Goal: Task Accomplishment & Management: Manage account settings

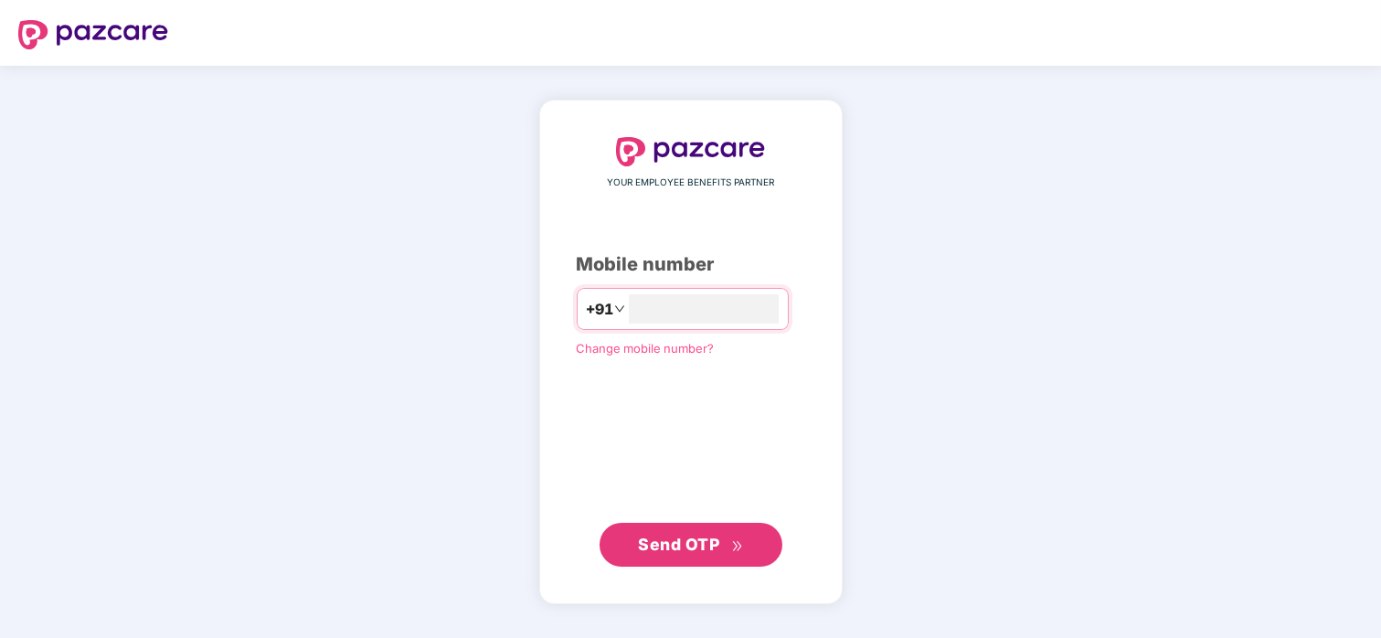
type input "**********"
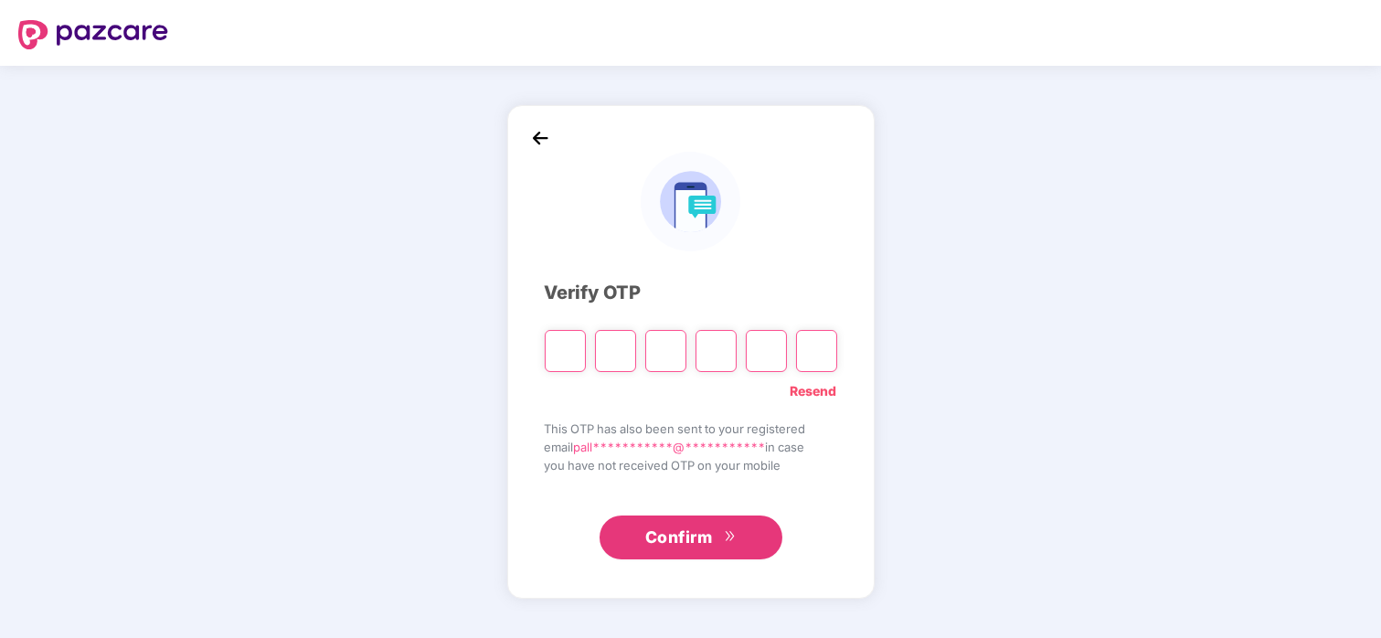
type input "*"
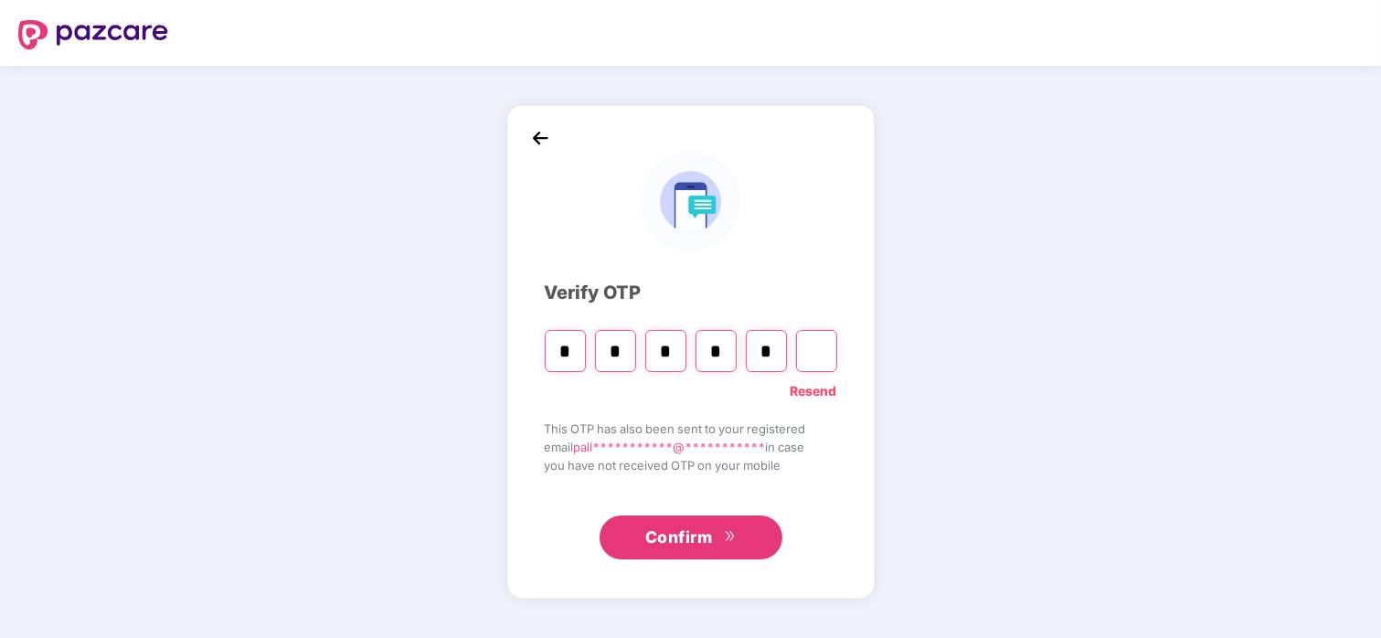
type input "*"
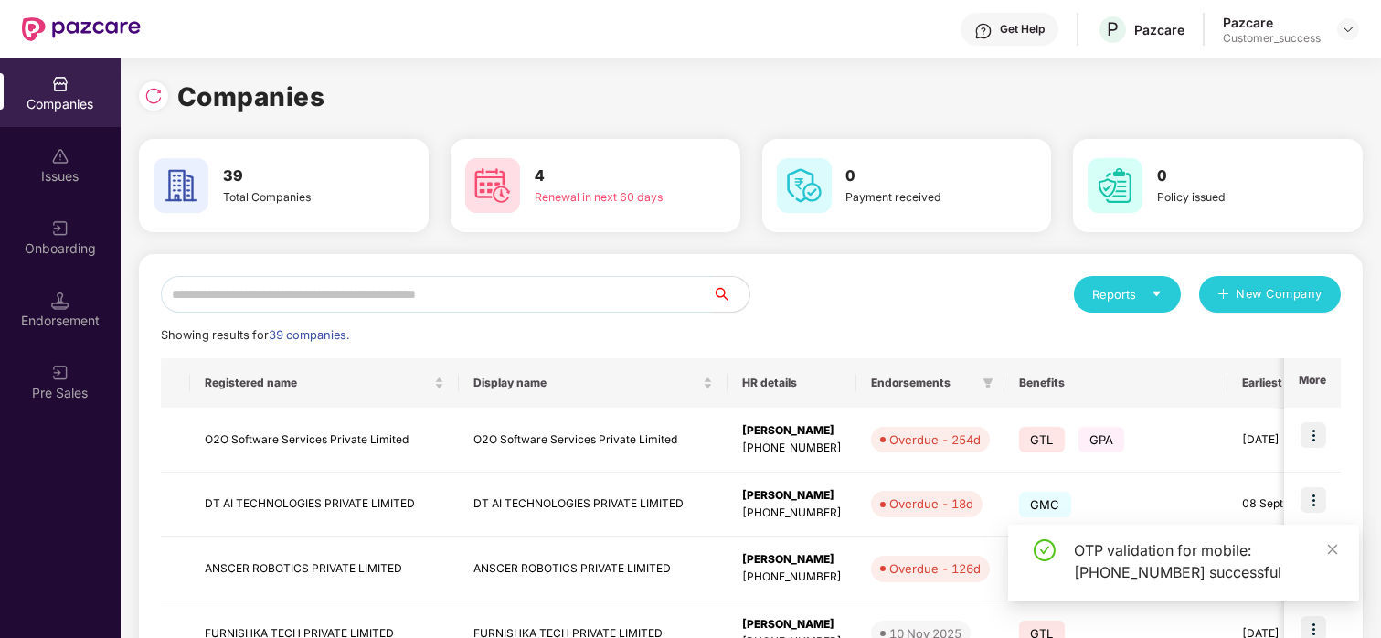
click at [433, 284] on input "text" at bounding box center [437, 294] width 552 height 37
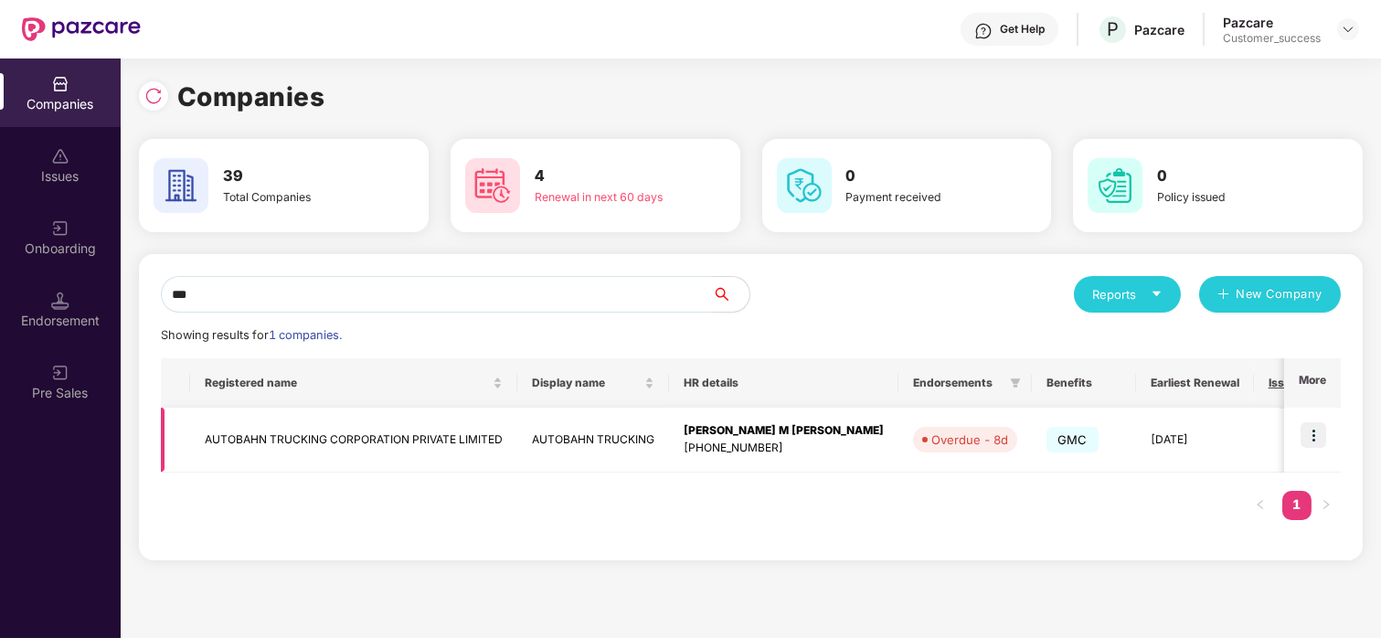
type input "***"
click at [1311, 435] on img at bounding box center [1314, 435] width 26 height 26
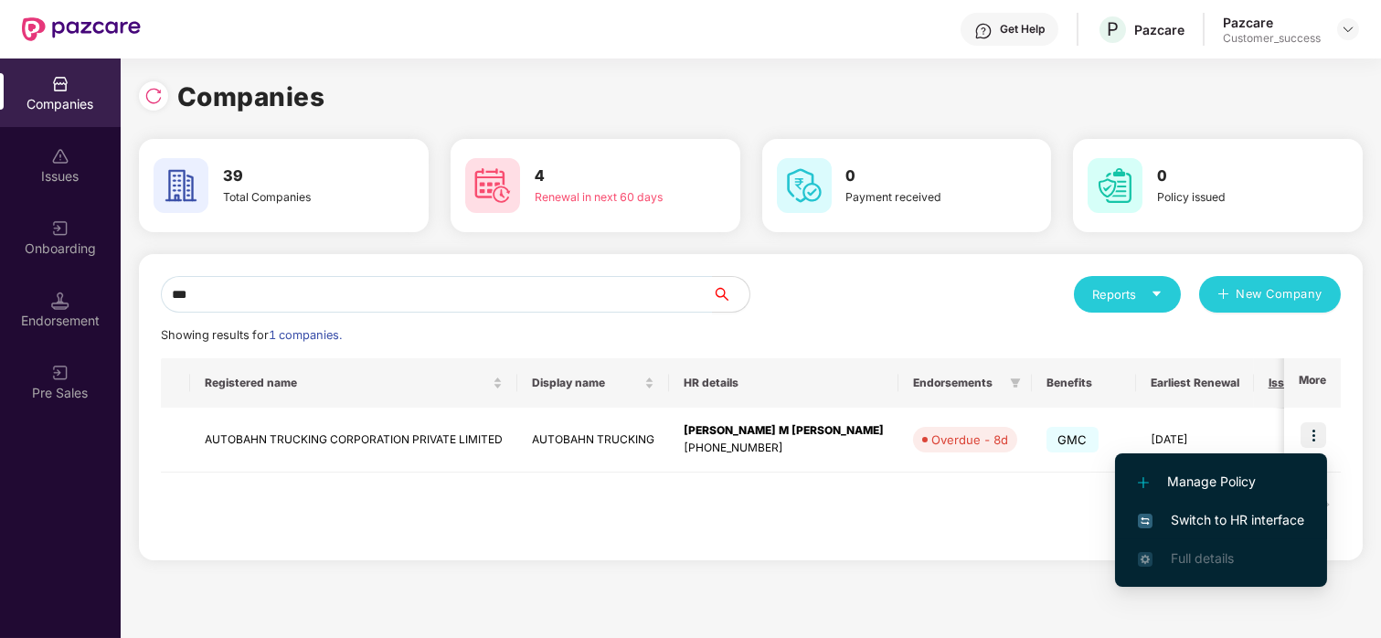
click at [1197, 524] on span "Switch to HR interface" at bounding box center [1221, 520] width 166 height 20
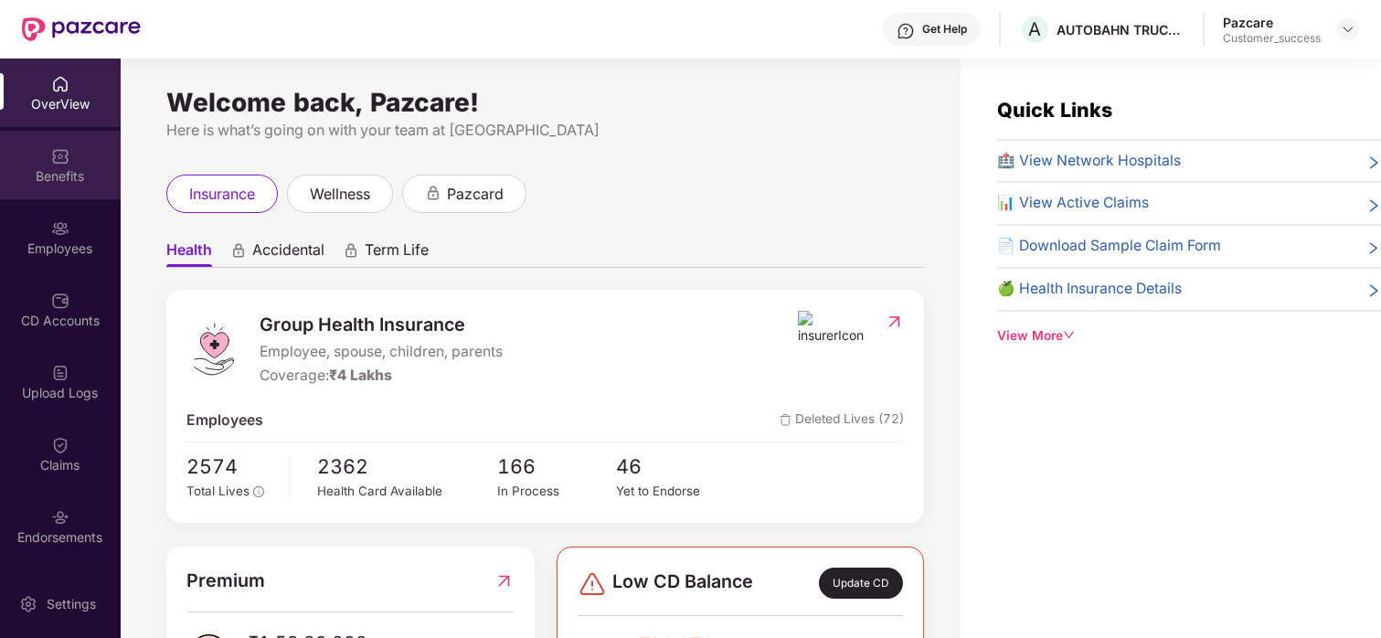
click at [70, 177] on div "Benefits" at bounding box center [60, 176] width 121 height 18
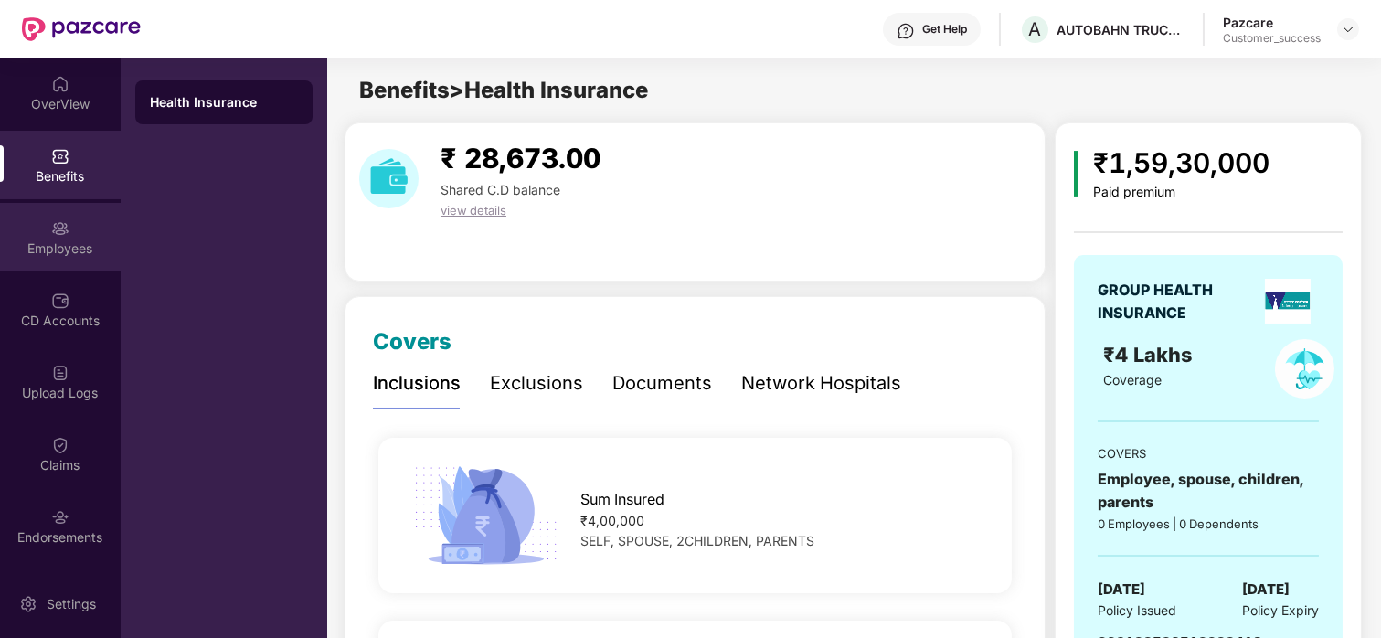
click at [62, 250] on div "Employees" at bounding box center [60, 248] width 121 height 18
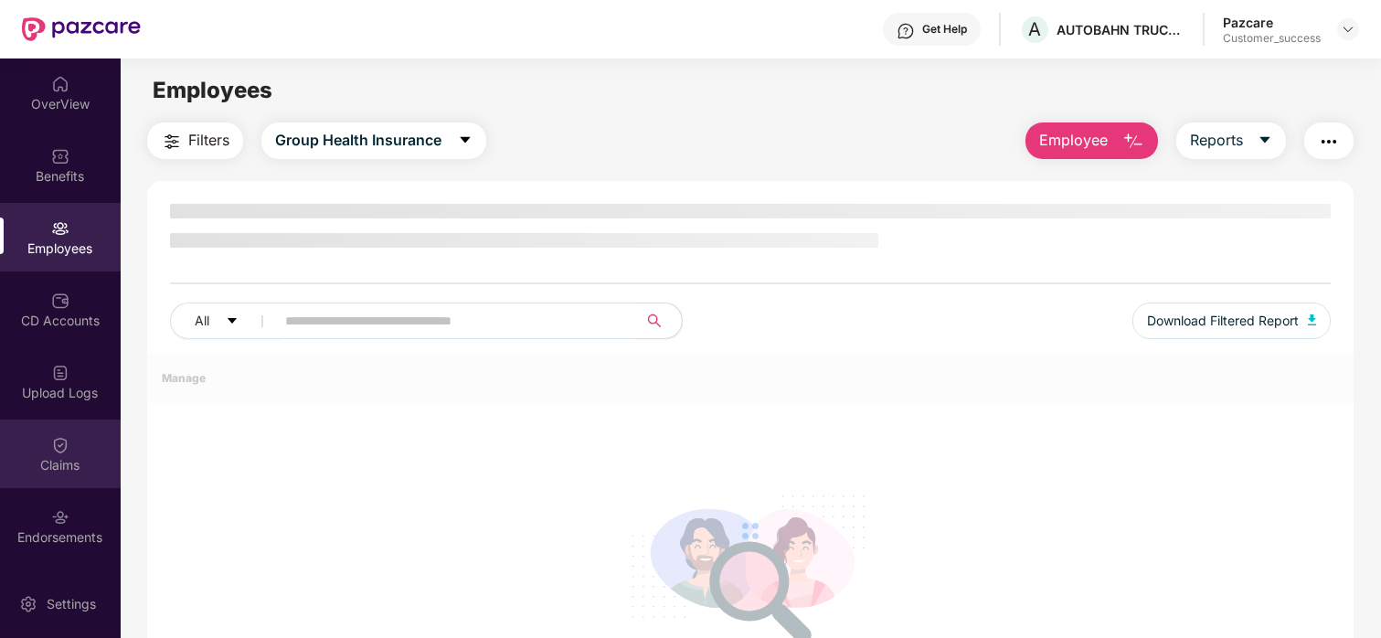
click at [90, 466] on div "Claims" at bounding box center [60, 465] width 121 height 18
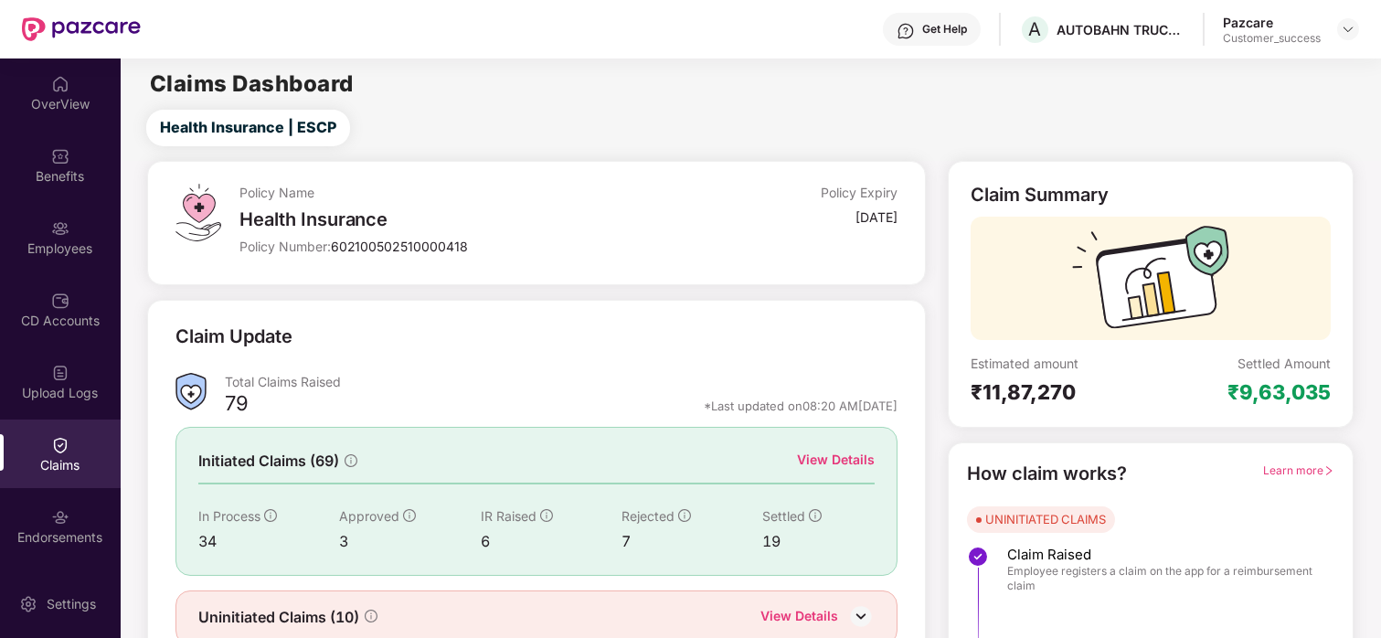
scroll to position [78, 0]
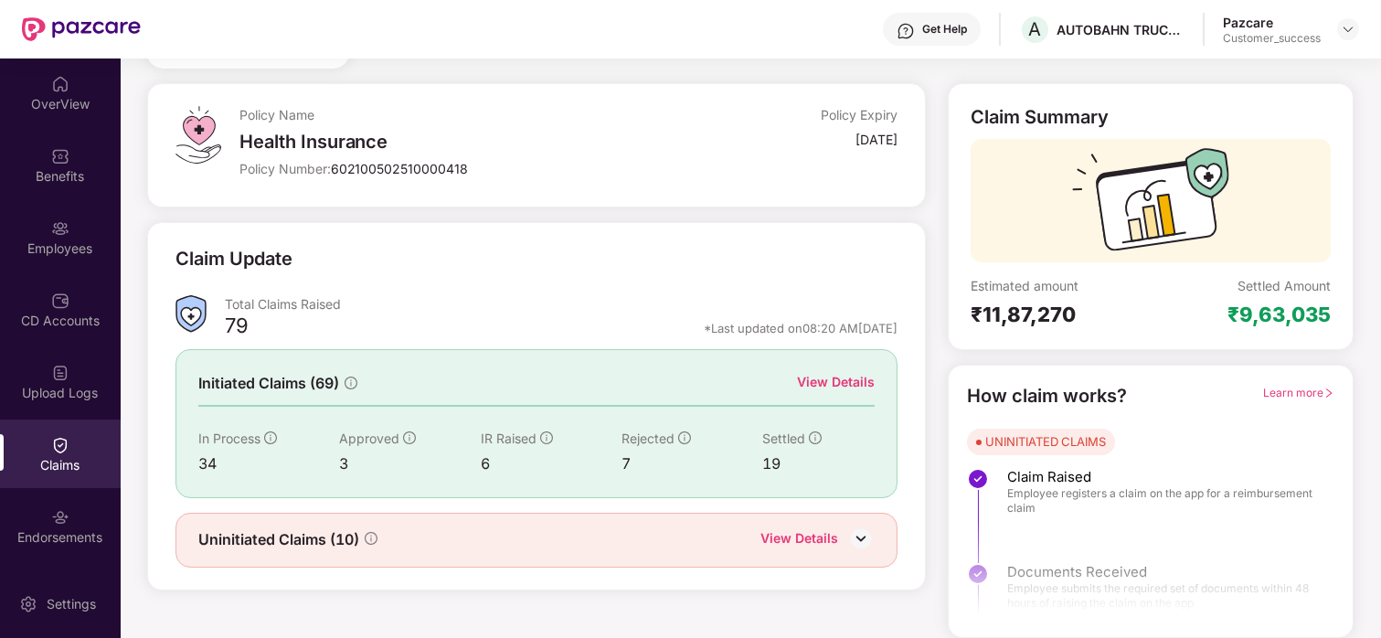
click at [831, 375] on div "View Details" at bounding box center [836, 382] width 78 height 20
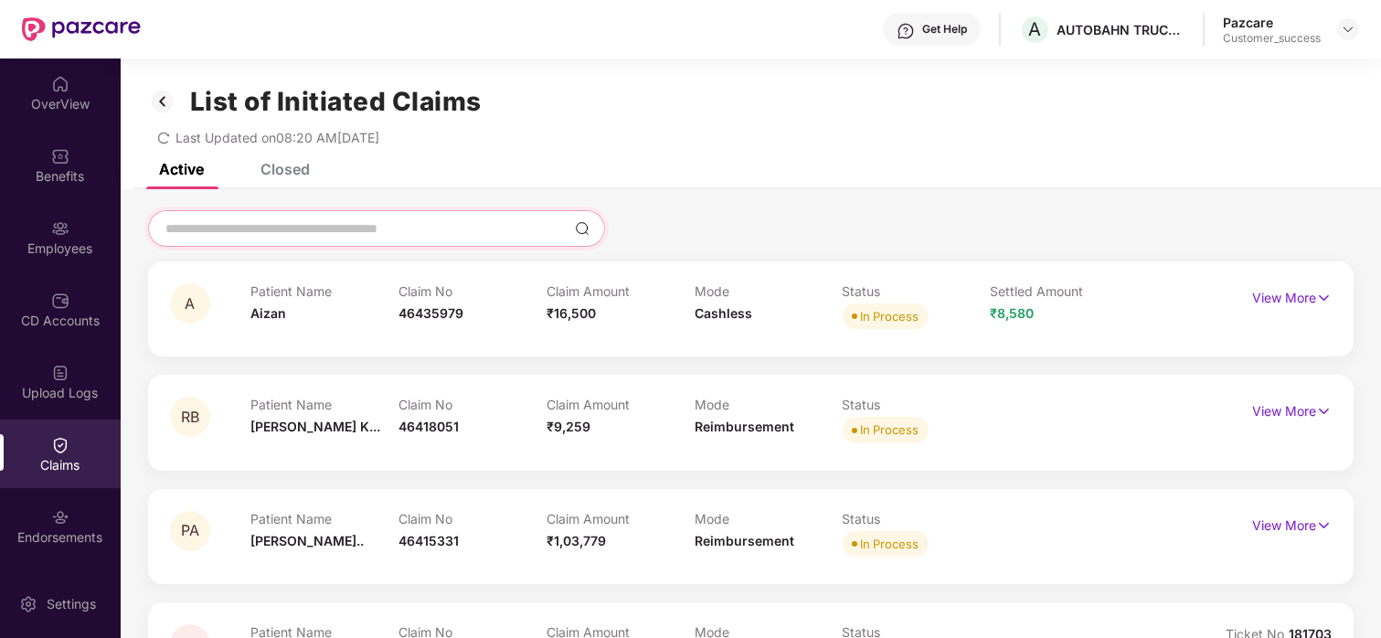
click at [421, 222] on input at bounding box center [366, 228] width 404 height 19
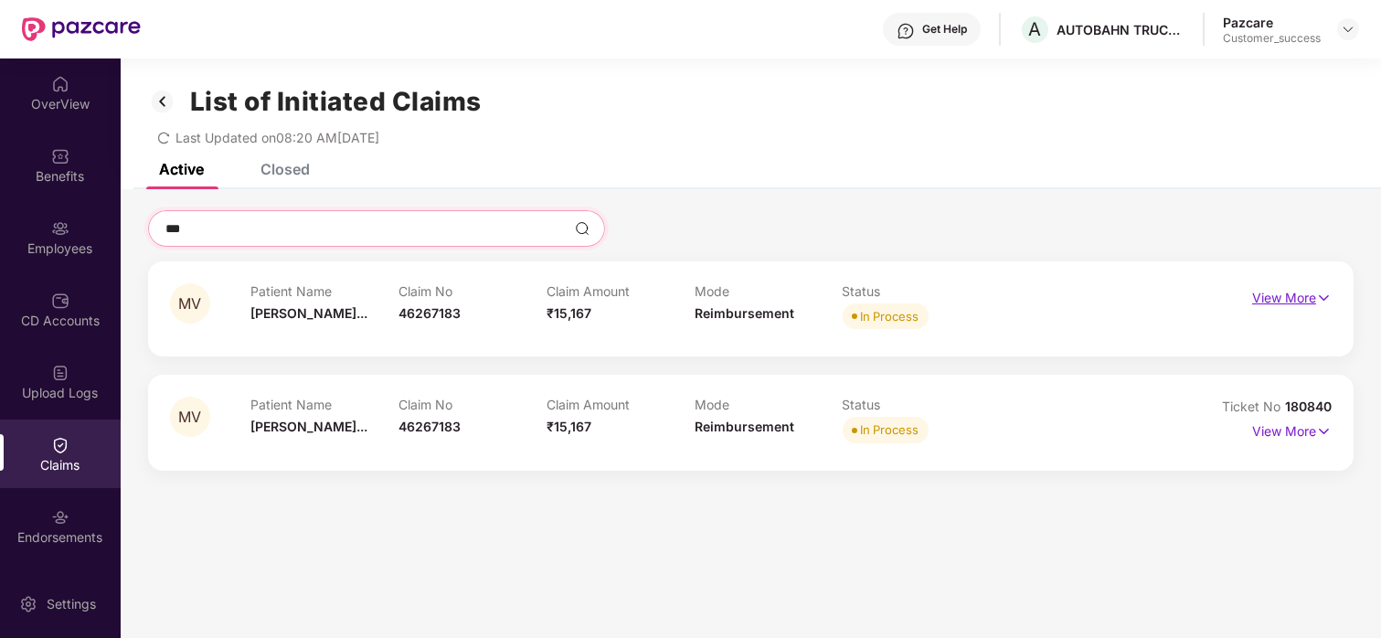
type input "***"
click at [1319, 300] on img at bounding box center [1324, 298] width 16 height 20
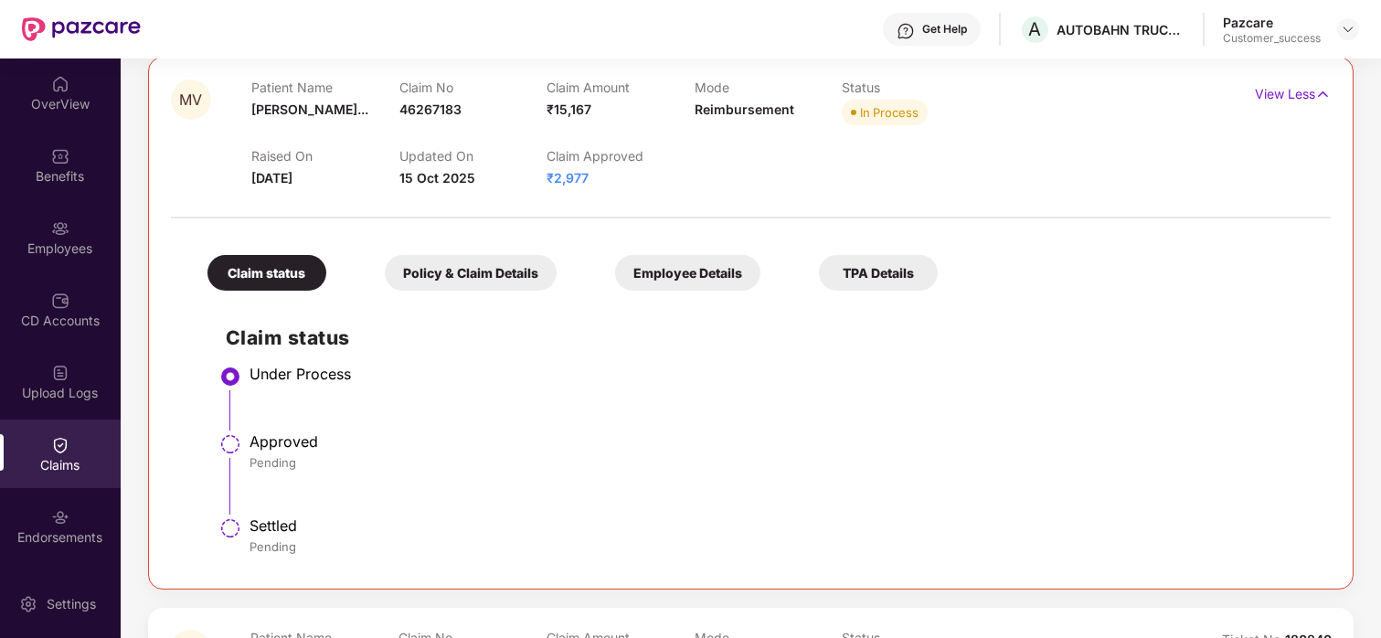
scroll to position [236, 0]
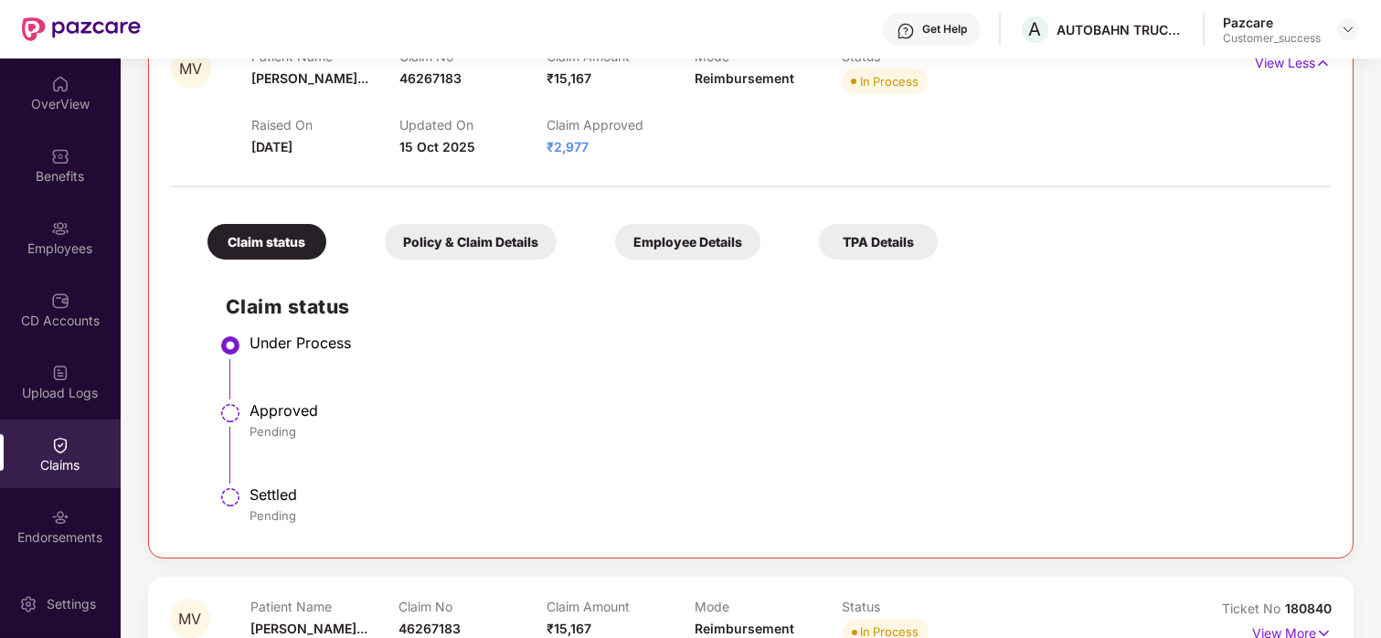
click at [728, 246] on div "Employee Details" at bounding box center [687, 242] width 145 height 36
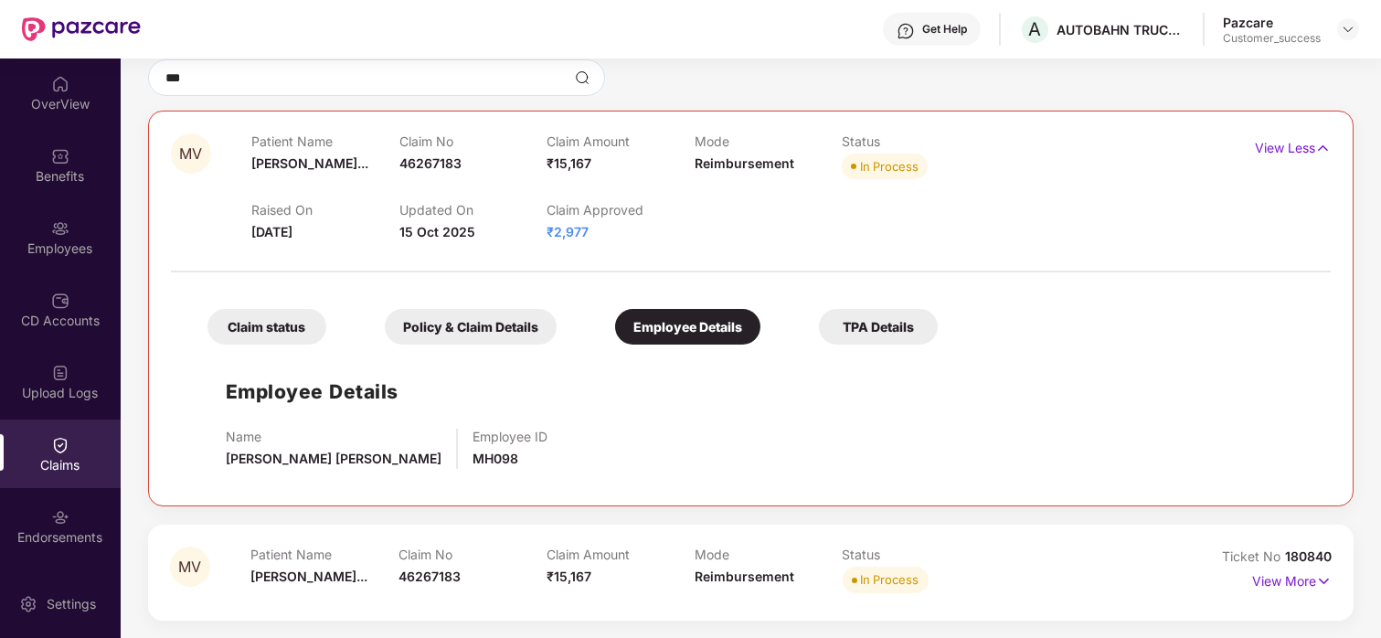
scroll to position [150, 0]
click at [433, 161] on span "46267183" at bounding box center [430, 164] width 62 height 16
copy span "46267183"
click at [58, 99] on div "OverView" at bounding box center [60, 104] width 121 height 18
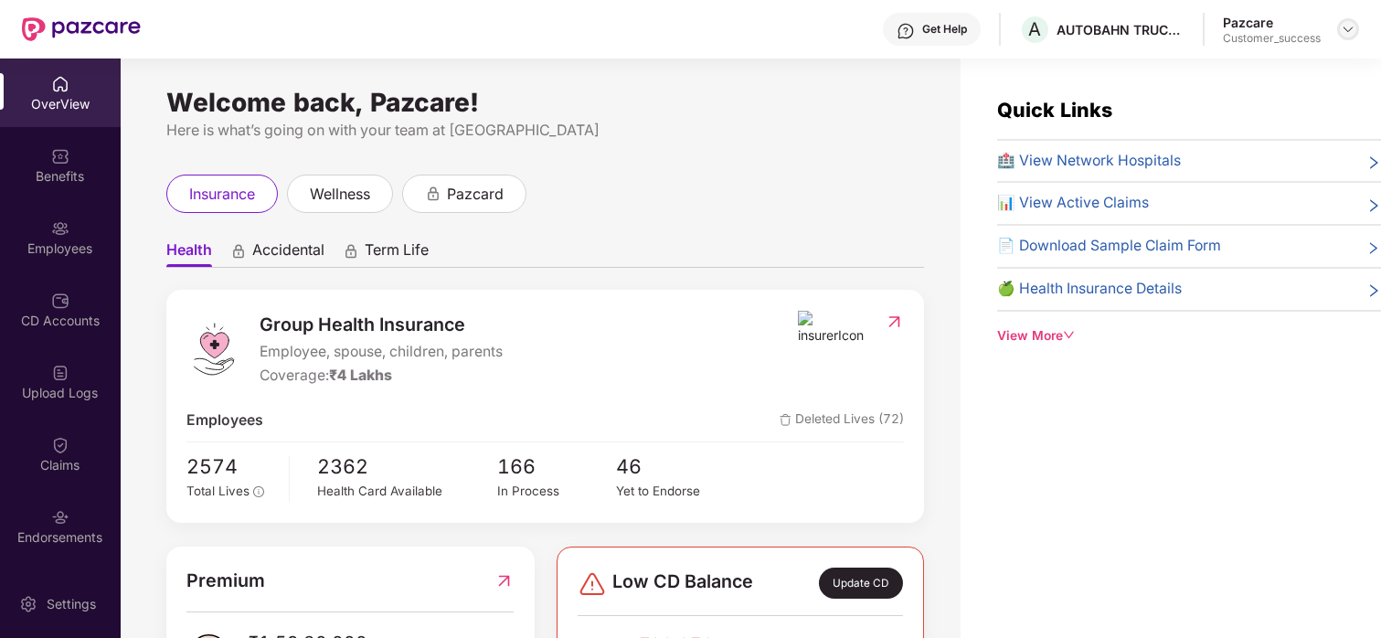
click at [1344, 33] on img at bounding box center [1348, 29] width 15 height 15
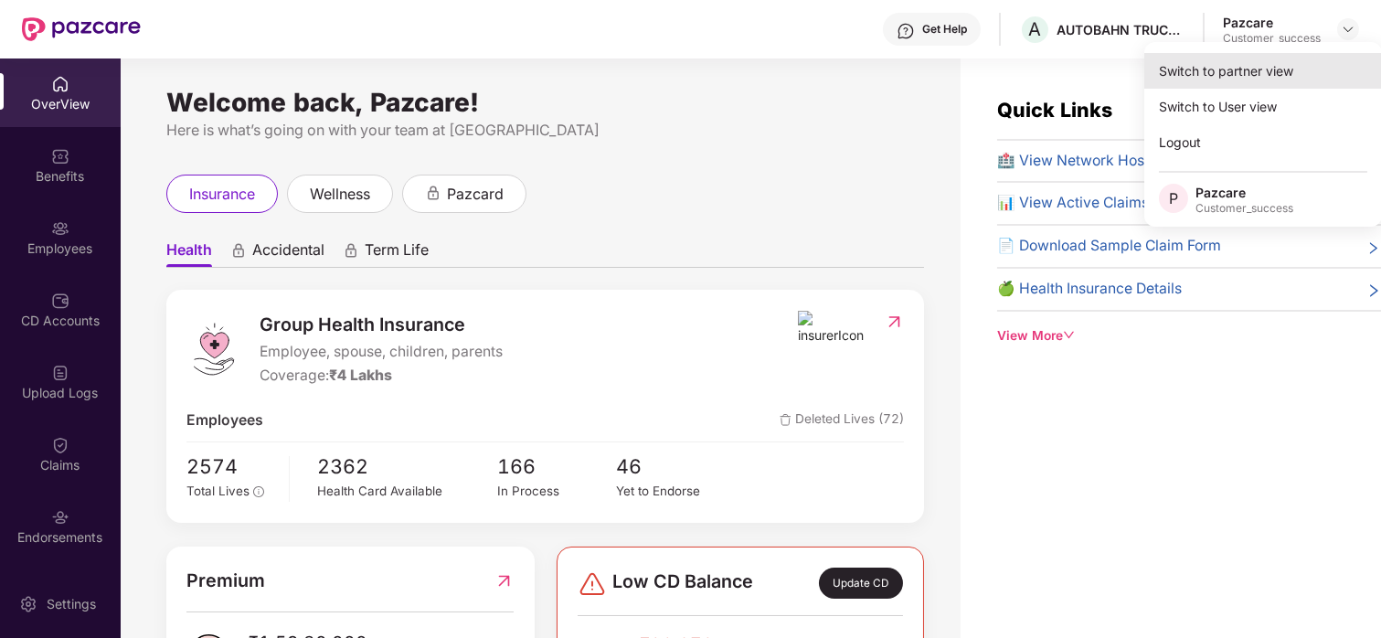
click at [1307, 58] on div "Switch to partner view" at bounding box center [1263, 71] width 238 height 36
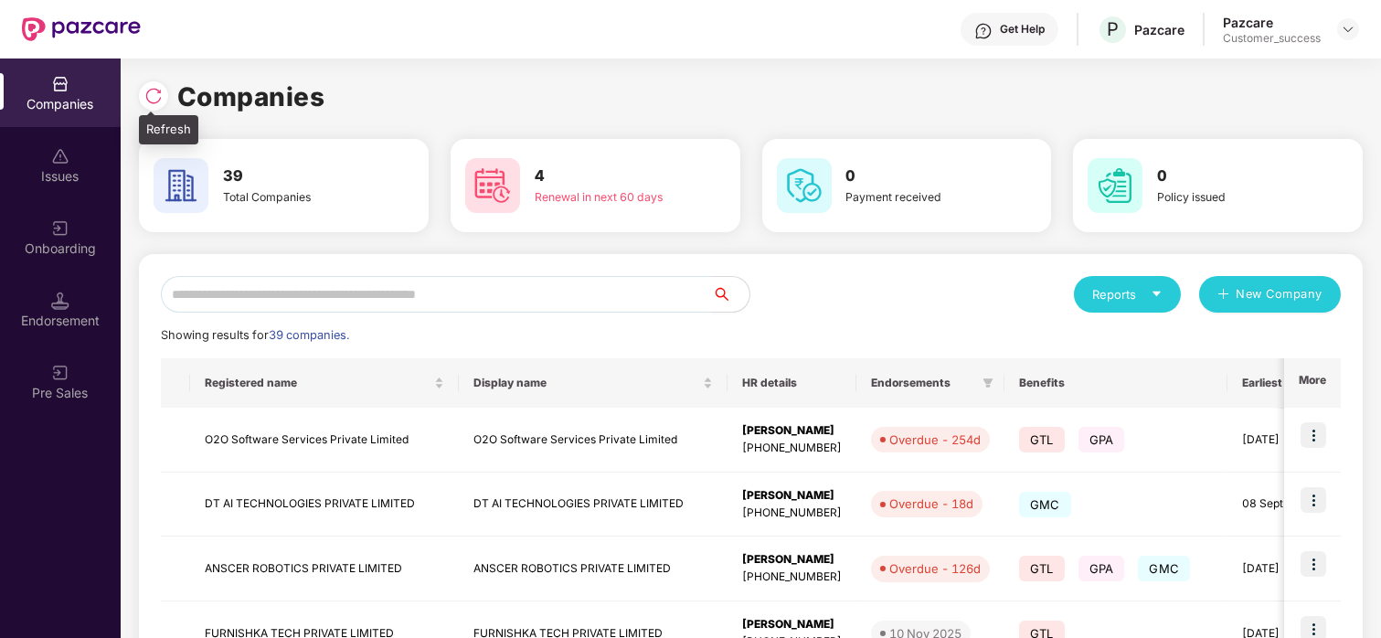
click at [150, 90] on img at bounding box center [153, 96] width 18 height 18
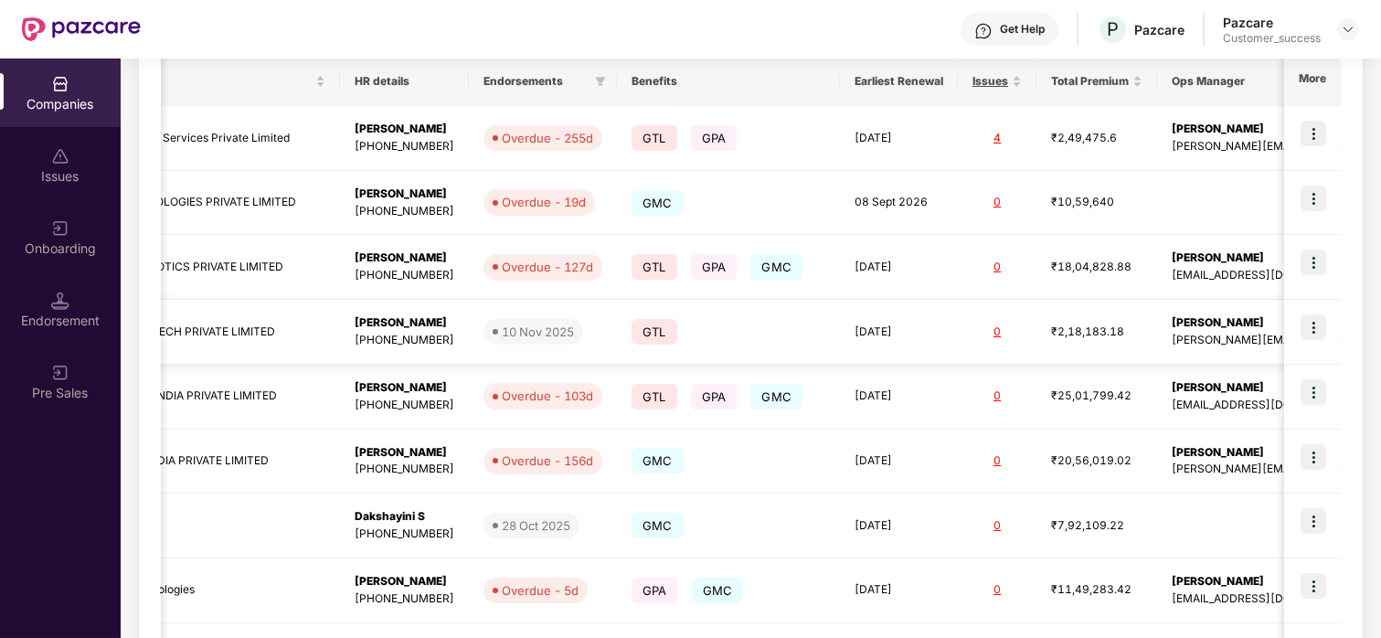
scroll to position [0, 395]
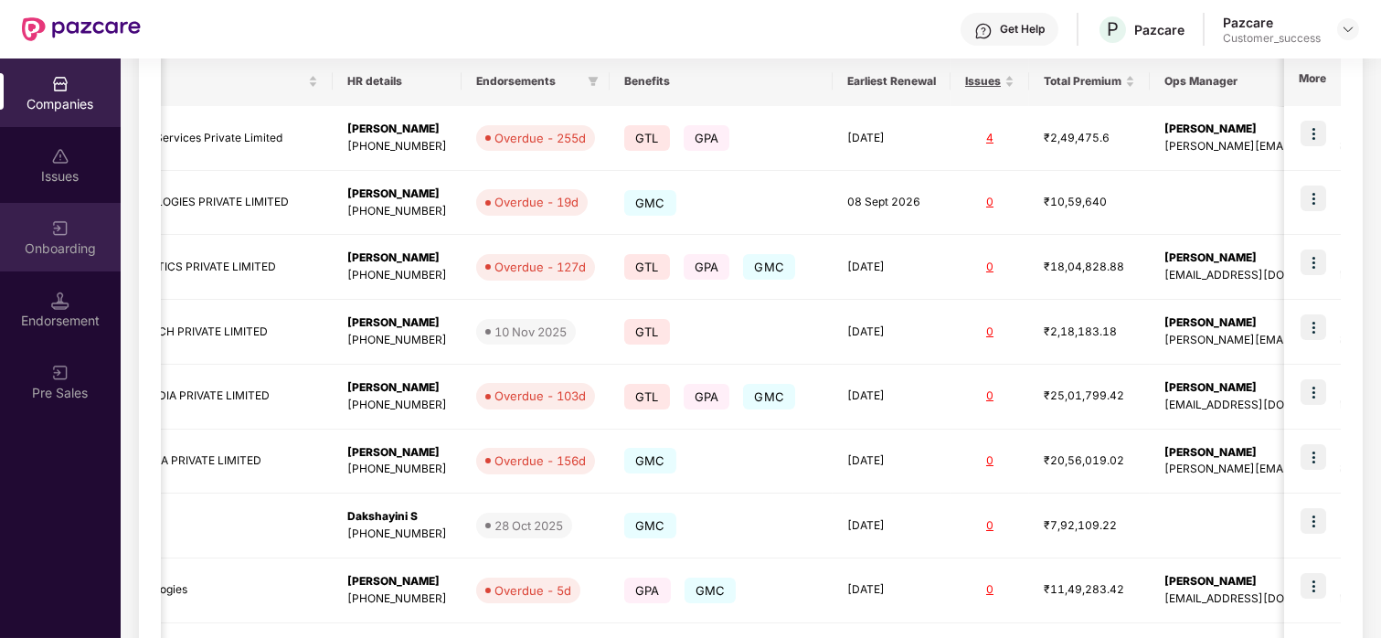
click at [43, 217] on div "Onboarding" at bounding box center [60, 237] width 121 height 69
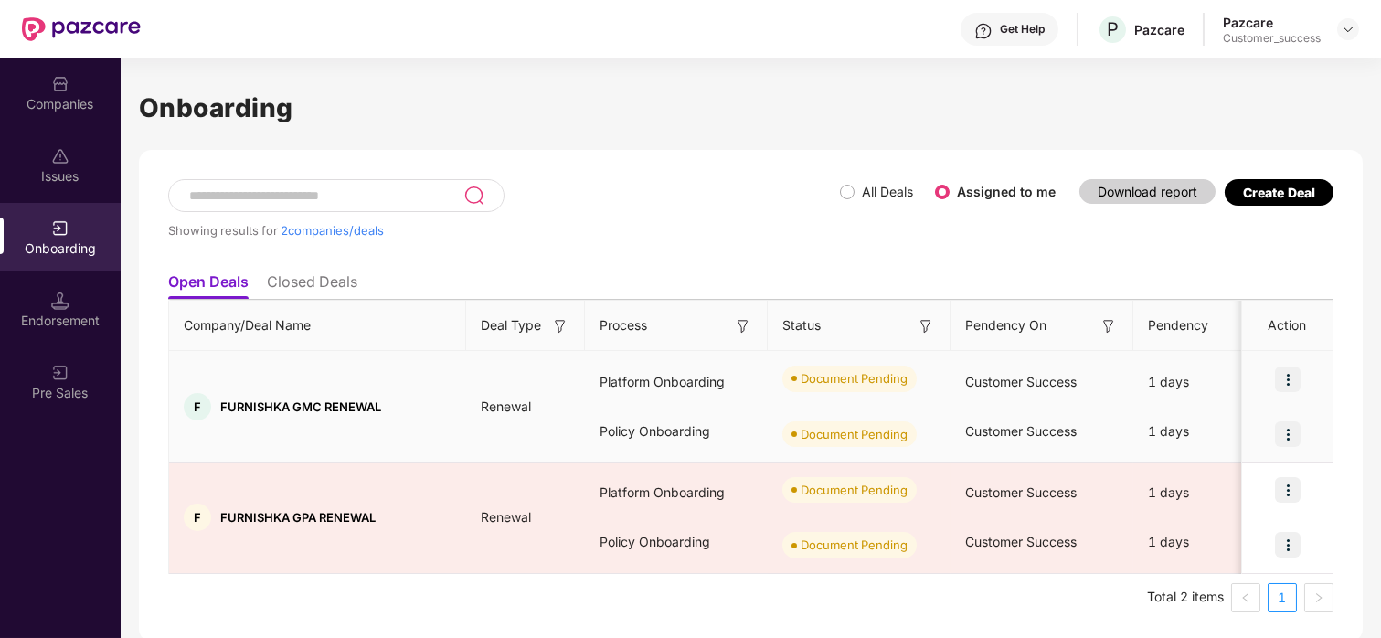
click at [1286, 391] on div at bounding box center [1287, 379] width 91 height 55
click at [1293, 367] on img at bounding box center [1288, 379] width 26 height 26
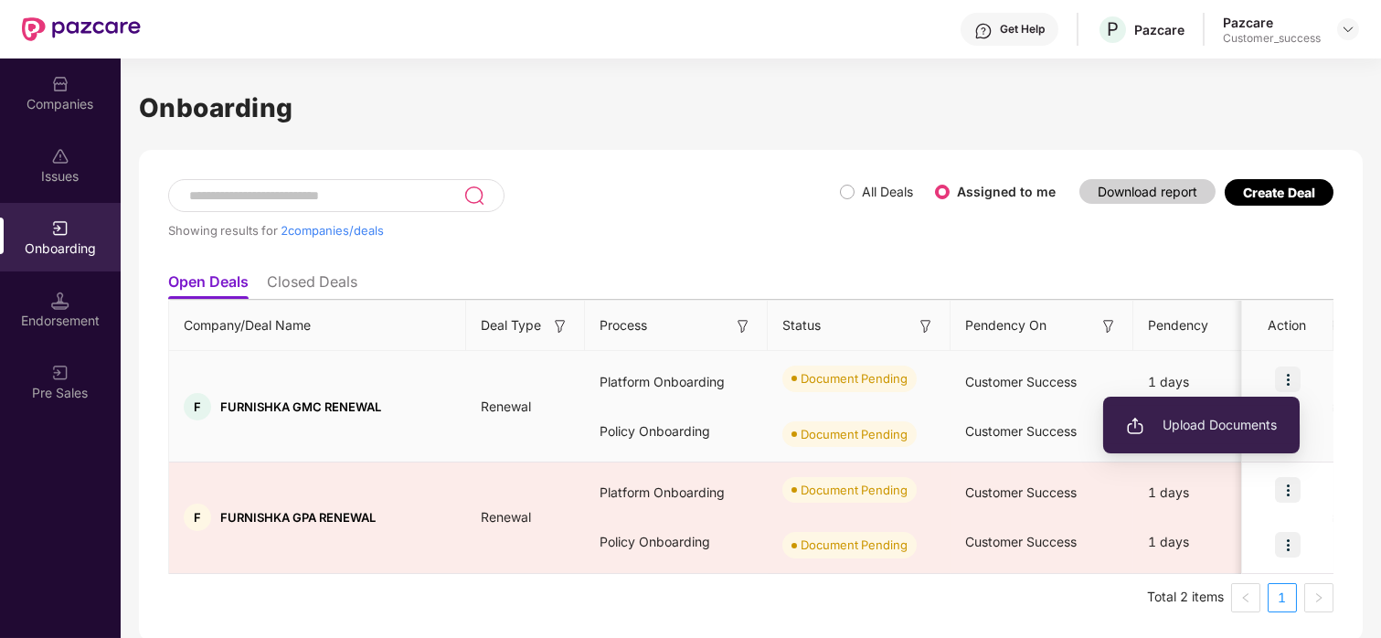
click at [1210, 420] on span "Upload Documents" at bounding box center [1201, 425] width 151 height 20
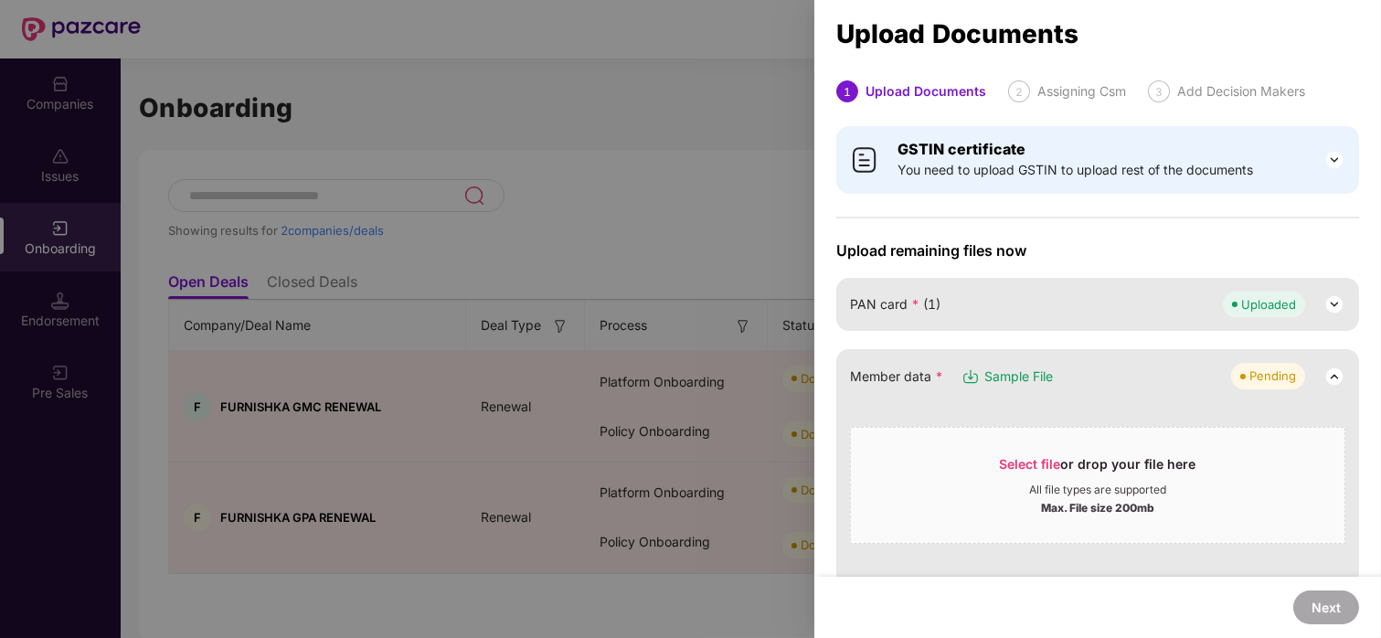
click at [667, 143] on div at bounding box center [690, 319] width 1381 height 638
